Goal: Task Accomplishment & Management: Complete application form

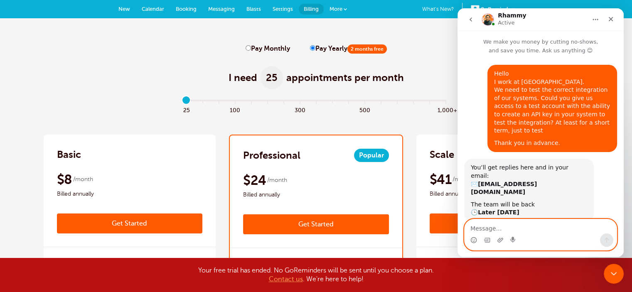
scroll to position [120, 0]
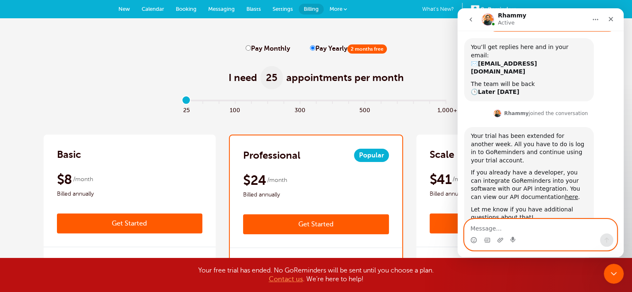
paste textarea "Thank you very much for providing additional access to the account. But for the…"
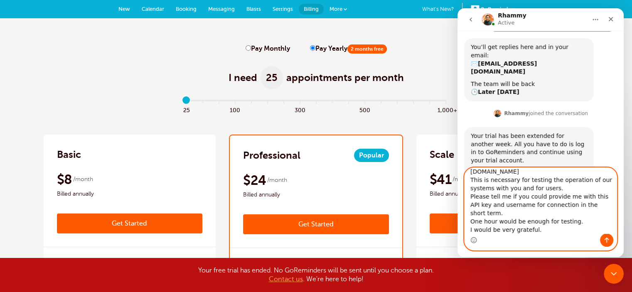
scroll to position [172, 0]
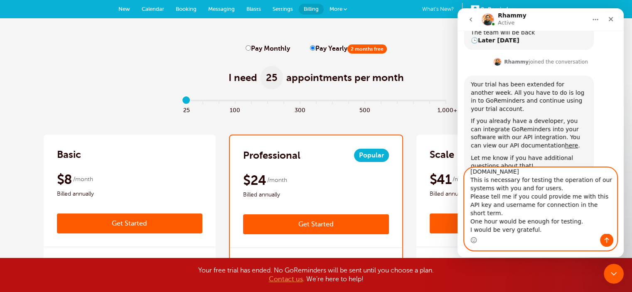
type textarea "Thank you very much for providing additional access to the account. But for the…"
click at [605, 237] on icon "Send a message…" at bounding box center [606, 240] width 7 height 7
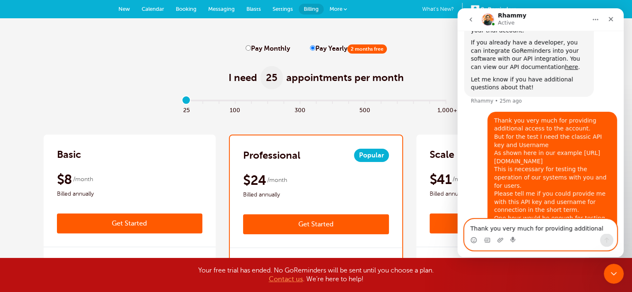
scroll to position [251, 0]
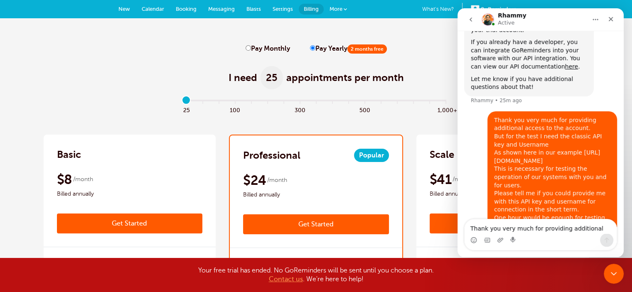
click at [552, 141] on div "Thank you very much for providing additional access to the account. But for the…" at bounding box center [552, 173] width 116 height 114
click at [486, 26] on div "Intercom messenger" at bounding box center [487, 19] width 13 height 15
click at [486, 20] on img "Intercom messenger" at bounding box center [487, 19] width 13 height 13
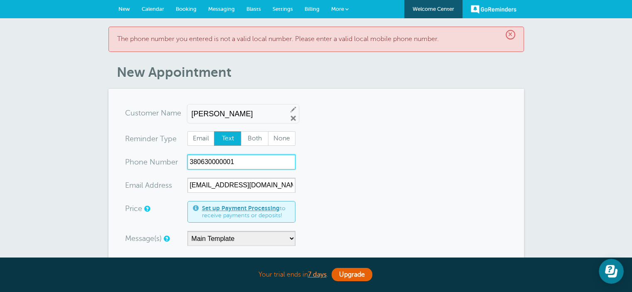
click at [190, 162] on input "380630000001" at bounding box center [241, 162] width 108 height 15
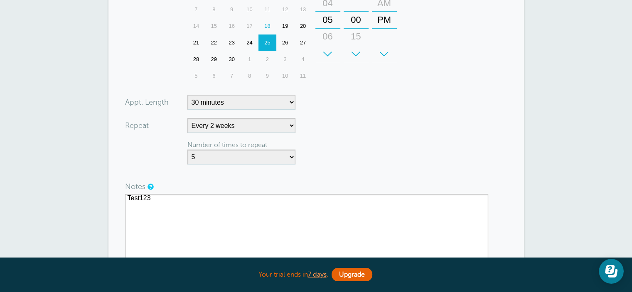
scroll to position [457, 0]
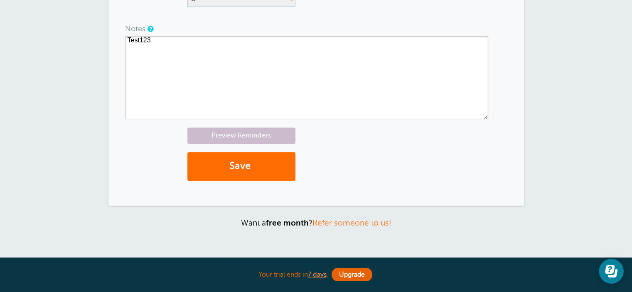
type input "+380630000001"
click at [236, 154] on button "Save" at bounding box center [241, 166] width 108 height 29
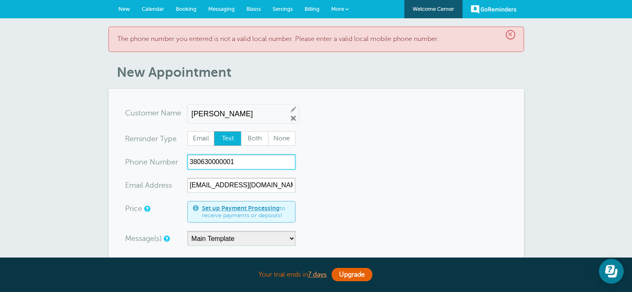
click at [189, 161] on input "380630000001" at bounding box center [241, 162] width 108 height 15
drag, startPoint x: 239, startPoint y: 160, endPoint x: 209, endPoint y: 160, distance: 29.9
click at [209, 160] on input "380630000001" at bounding box center [241, 162] width 108 height 15
click at [190, 161] on input "3806365414099" at bounding box center [241, 162] width 108 height 15
type input "+3806365414099"
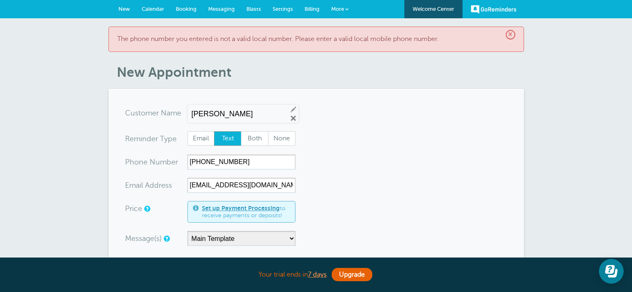
drag, startPoint x: 487, startPoint y: 179, endPoint x: 417, endPoint y: 179, distance: 70.2
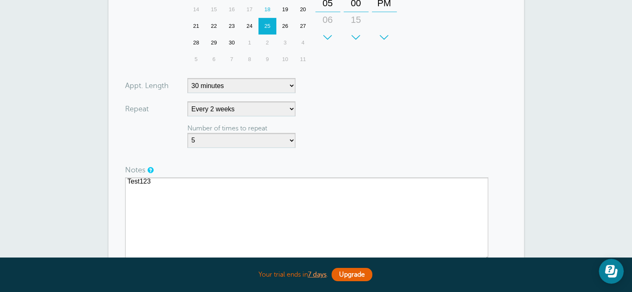
scroll to position [415, 0]
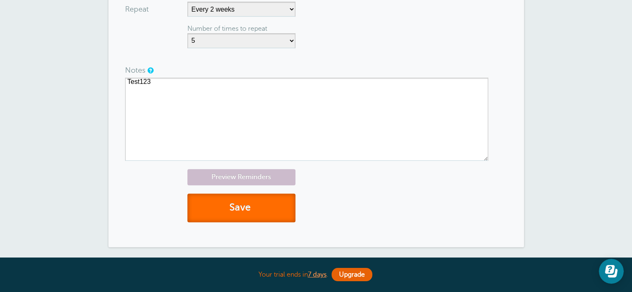
click at [214, 216] on button "Save" at bounding box center [241, 208] width 108 height 29
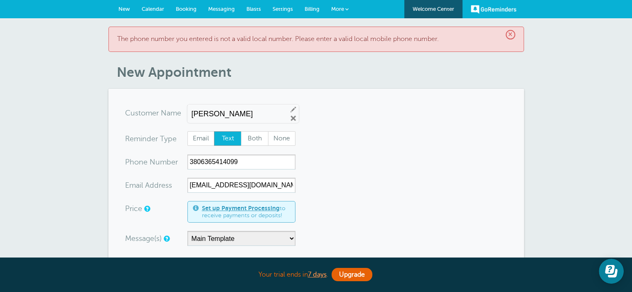
click at [392, 42] on p "The phone number you entered is not a valid local number. Please enter a valid …" at bounding box center [316, 39] width 398 height 8
click at [238, 162] on input "3806365414099" at bounding box center [241, 162] width 108 height 15
drag, startPoint x: 244, startPoint y: 164, endPoint x: 91, endPoint y: 177, distance: 153.4
paste input "555) 123-4567"
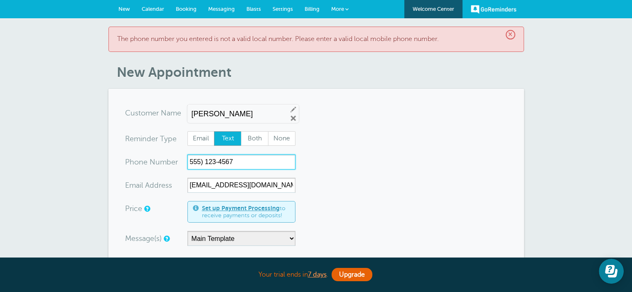
click at [203, 160] on input "555) 123-4567" at bounding box center [241, 162] width 108 height 15
click at [219, 161] on input "555 123-4567" at bounding box center [241, 162] width 108 height 15
click at [215, 162] on input "555 123-4567" at bounding box center [241, 162] width 108 height 15
click at [204, 161] on input "555 1234567" at bounding box center [241, 162] width 108 height 15
type input "5551234567"
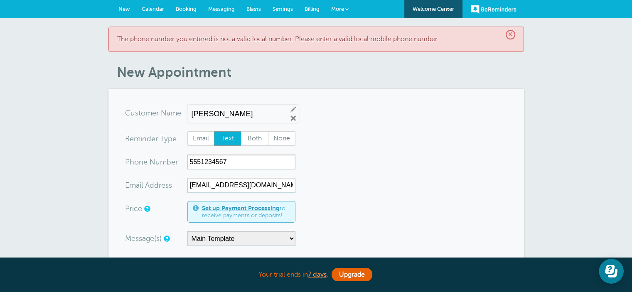
drag, startPoint x: 298, startPoint y: 164, endPoint x: 319, endPoint y: 164, distance: 20.8
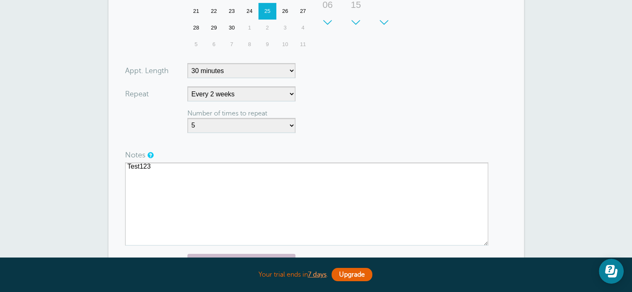
scroll to position [526, 0]
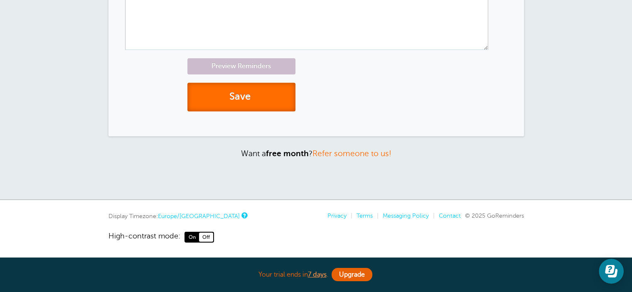
click at [261, 106] on button "Save" at bounding box center [241, 97] width 108 height 29
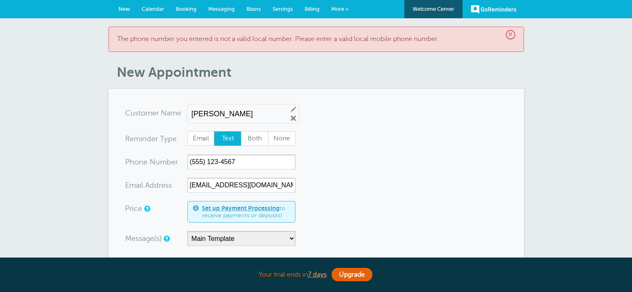
click at [327, 35] on p "The phone number you entered is not a valid local number. Please enter a valid …" at bounding box center [316, 39] width 398 height 8
drag, startPoint x: 256, startPoint y: 160, endPoint x: 93, endPoint y: 177, distance: 164.2
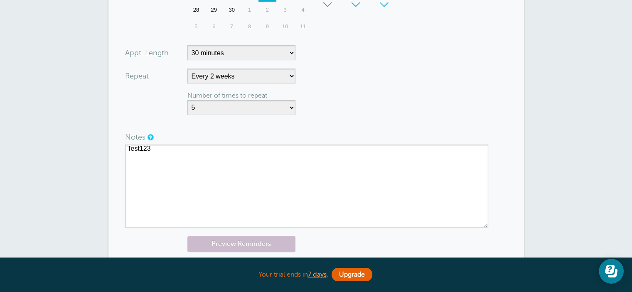
scroll to position [498, 0]
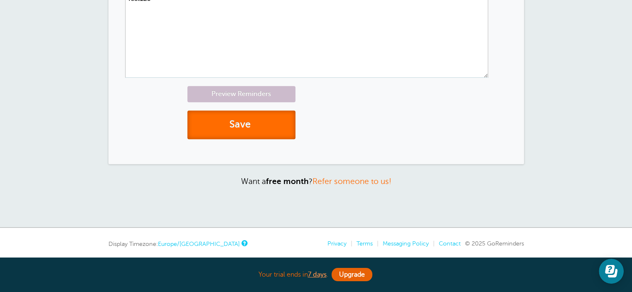
click at [248, 116] on button "Save" at bounding box center [241, 124] width 108 height 29
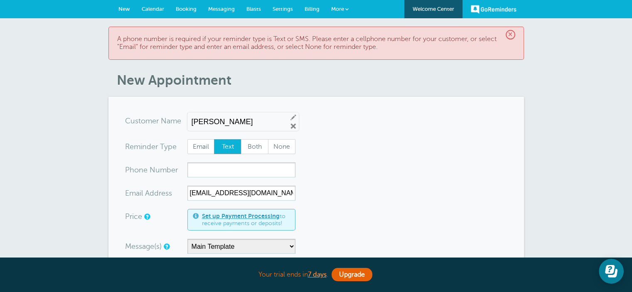
click at [513, 32] on span "×" at bounding box center [511, 35] width 10 height 10
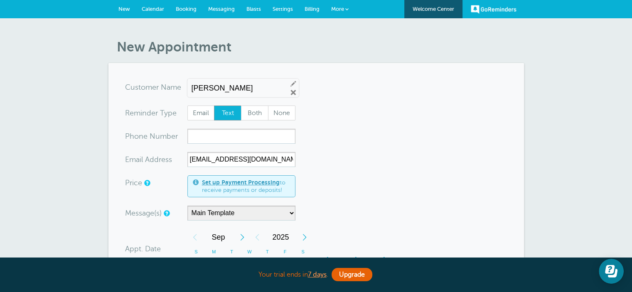
click at [280, 6] on span "Settings" at bounding box center [283, 9] width 20 height 6
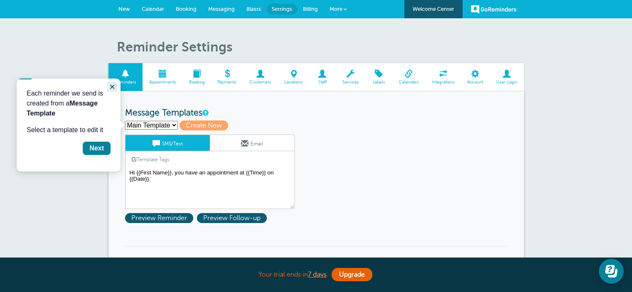
click at [110, 89] on icon "Close guide" at bounding box center [112, 86] width 7 height 7
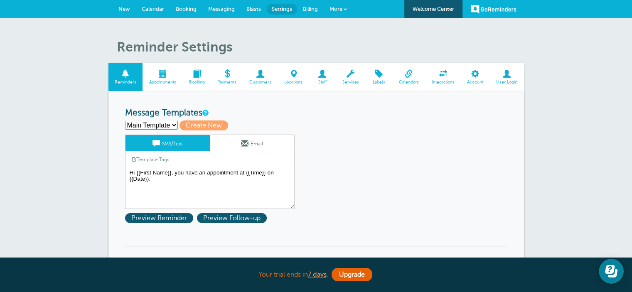
click at [447, 78] on link "Integrations" at bounding box center [443, 77] width 36 height 28
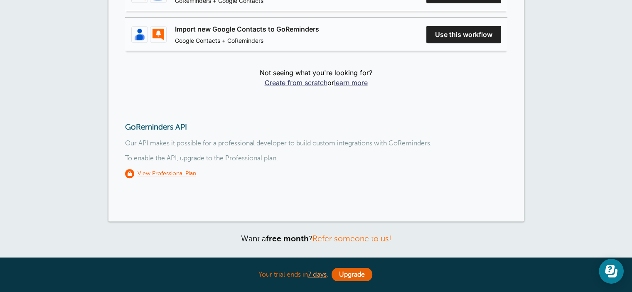
scroll to position [331, 0]
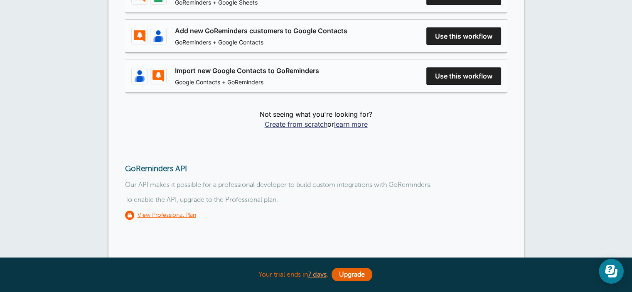
click at [182, 166] on h3 "GoReminders API" at bounding box center [316, 168] width 382 height 9
click at [184, 204] on div "GoReminders API Our API makes it possible for a professional developer to build…" at bounding box center [316, 192] width 382 height 56
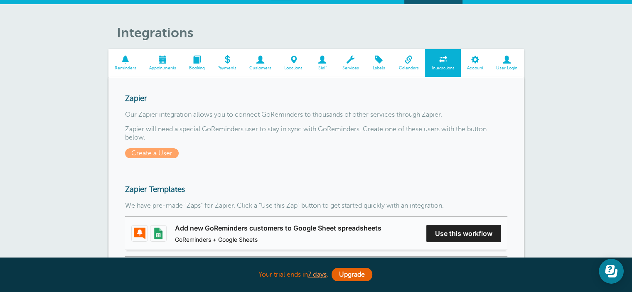
scroll to position [0, 0]
